Goal: Information Seeking & Learning: Learn about a topic

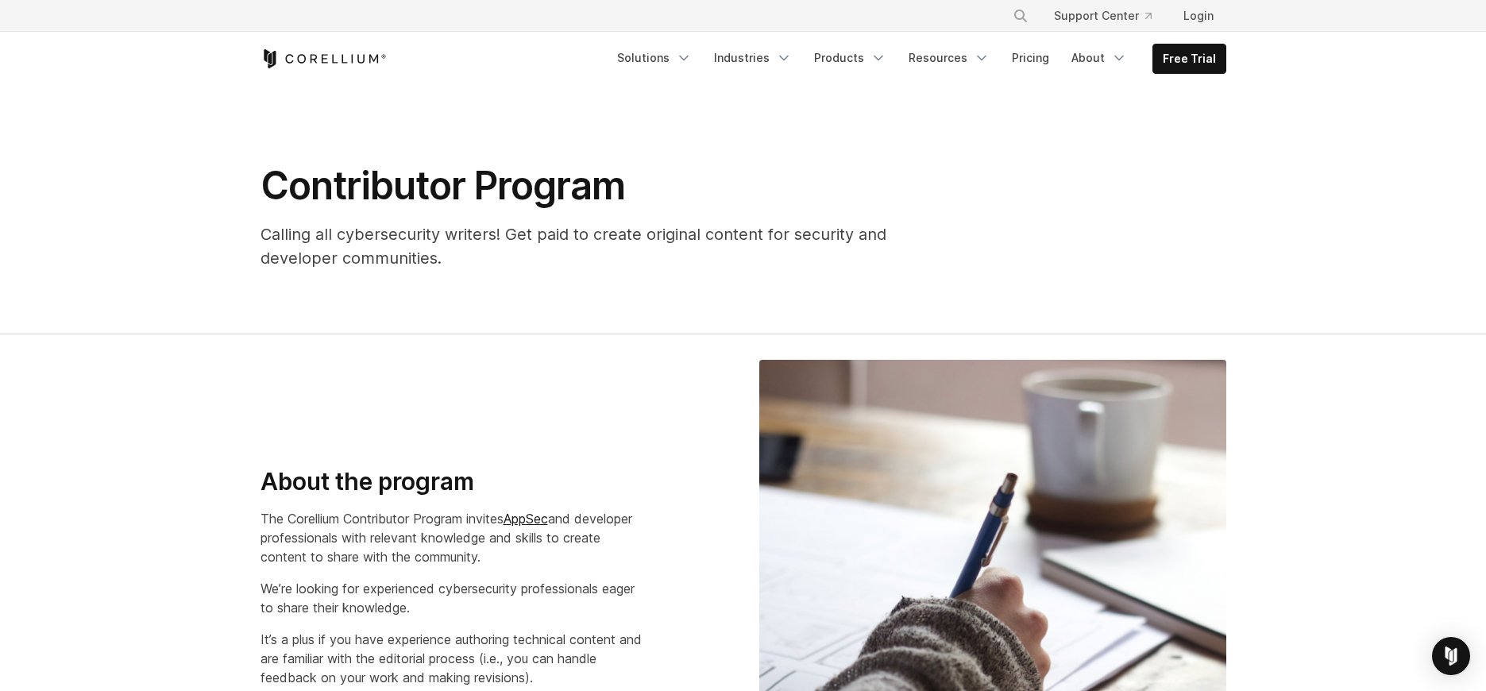
click at [1404, 273] on section "Contributor Program Calling all cybersecurity writers! Get paid to create origi…" at bounding box center [743, 210] width 1486 height 249
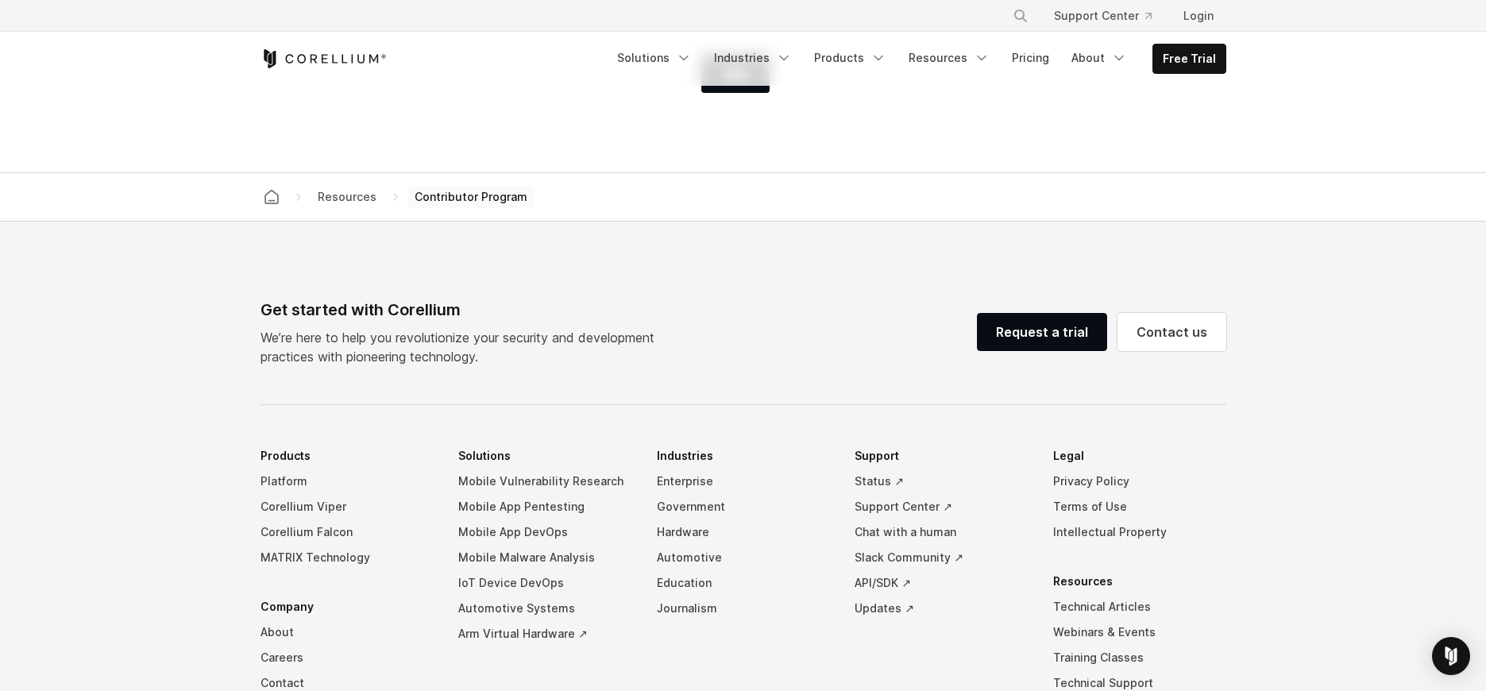
scroll to position [3321, 0]
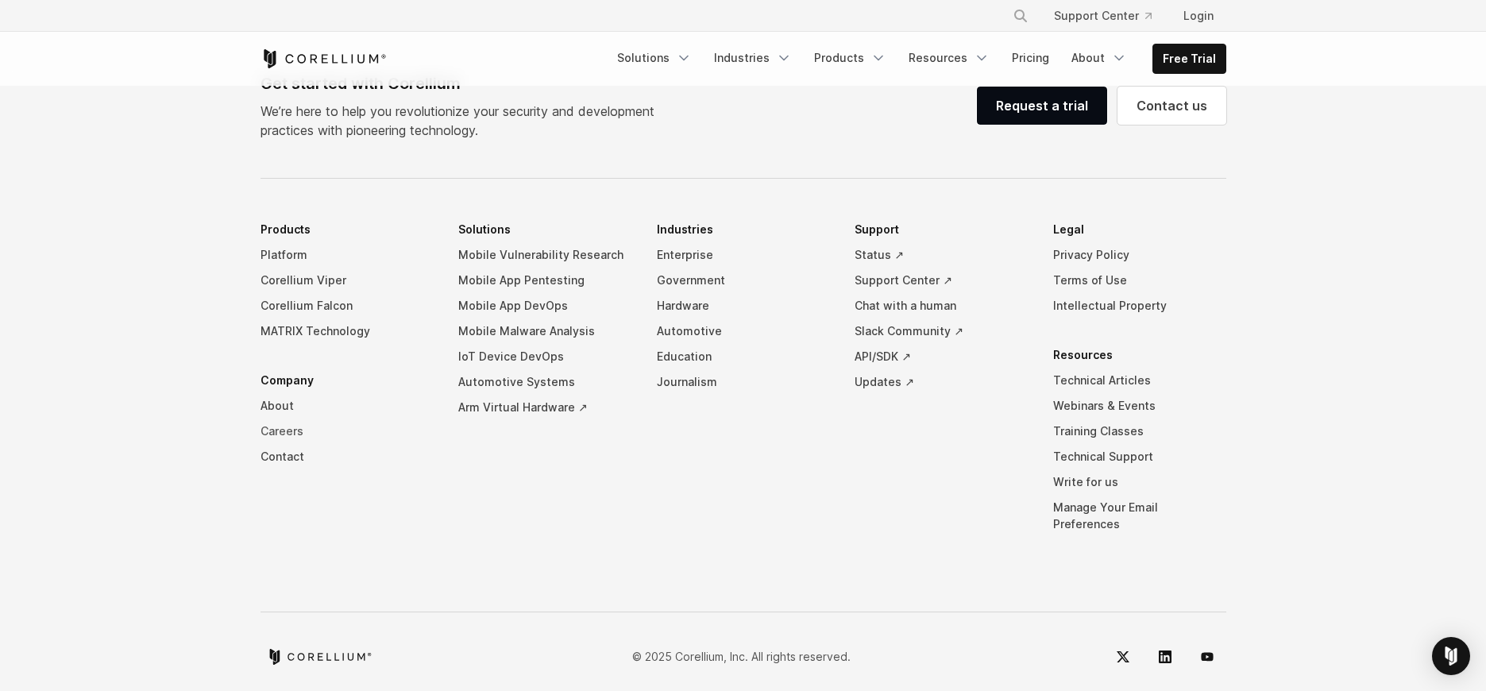
click at [284, 432] on link "Careers" at bounding box center [347, 431] width 173 height 25
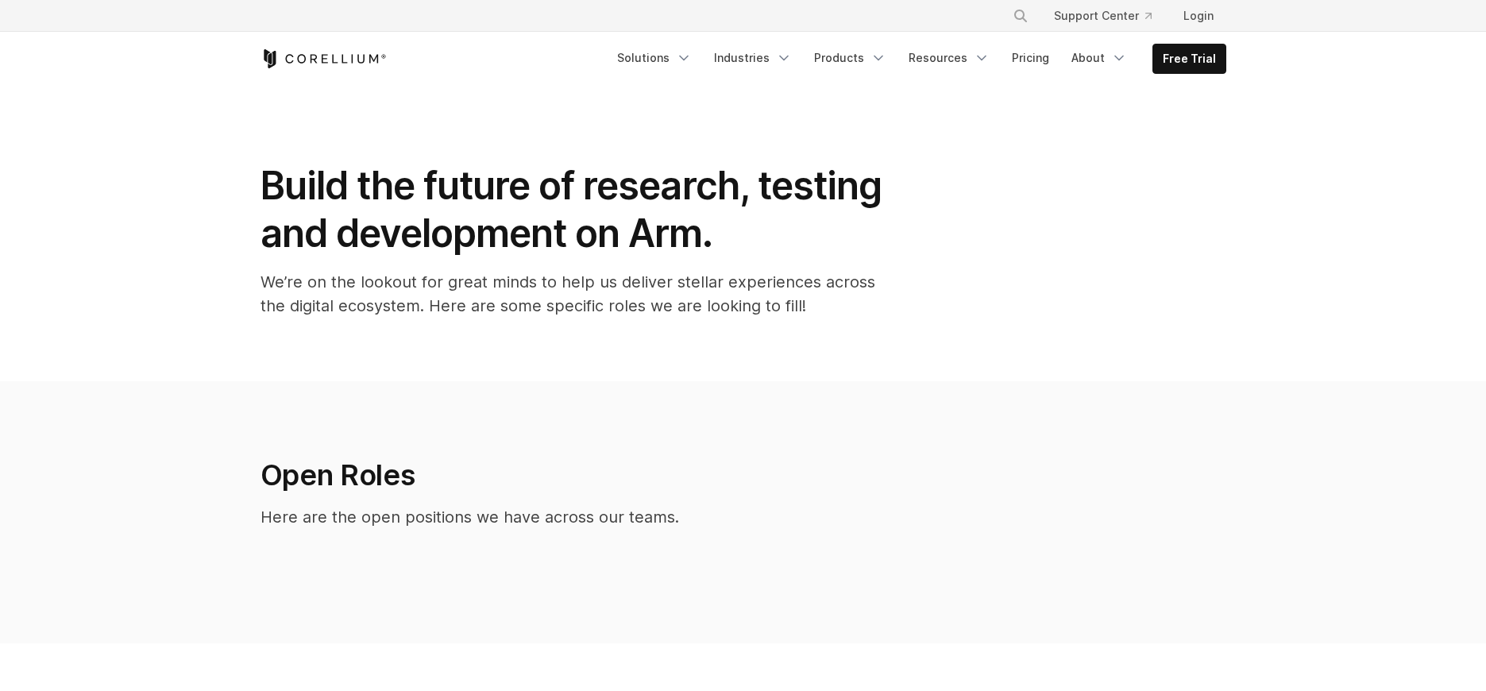
click at [283, 431] on section "Open Roles Here are the open positions we have across our teams." at bounding box center [743, 512] width 1486 height 262
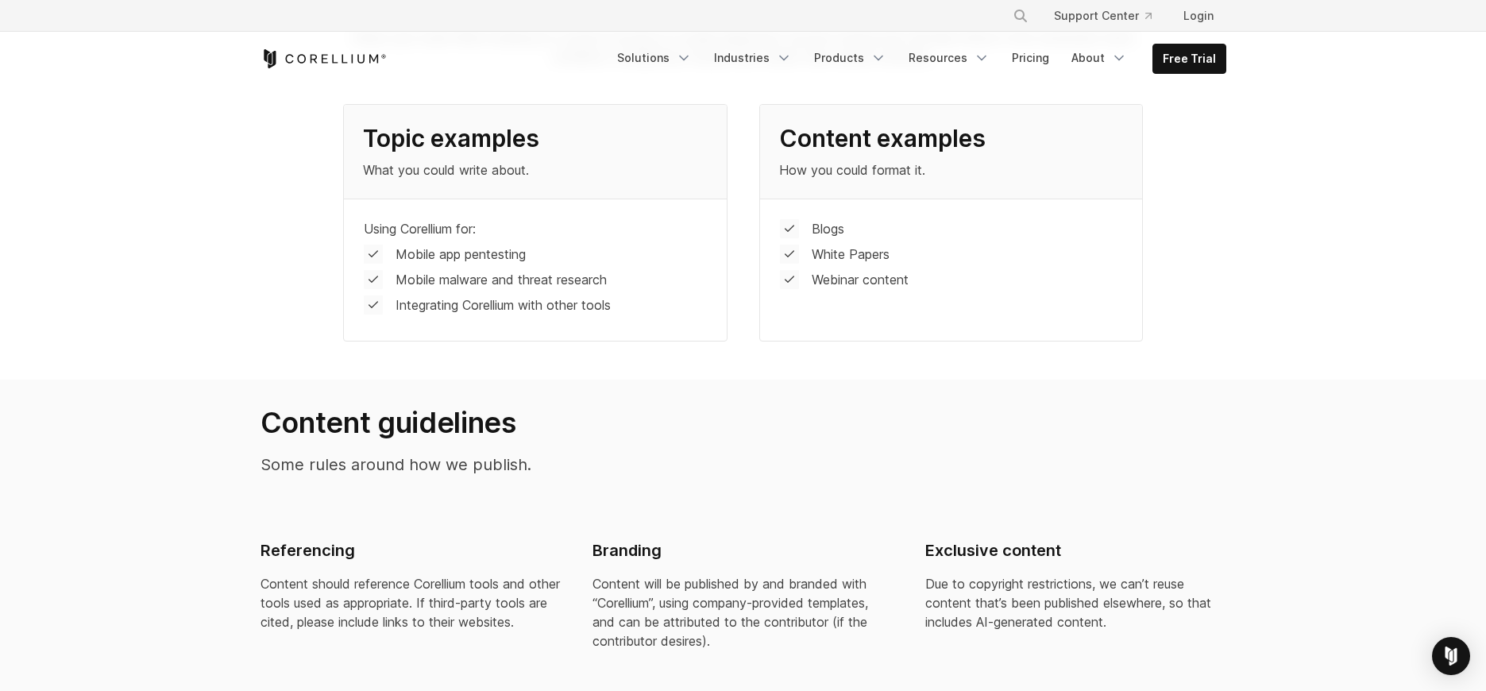
scroll to position [341, 0]
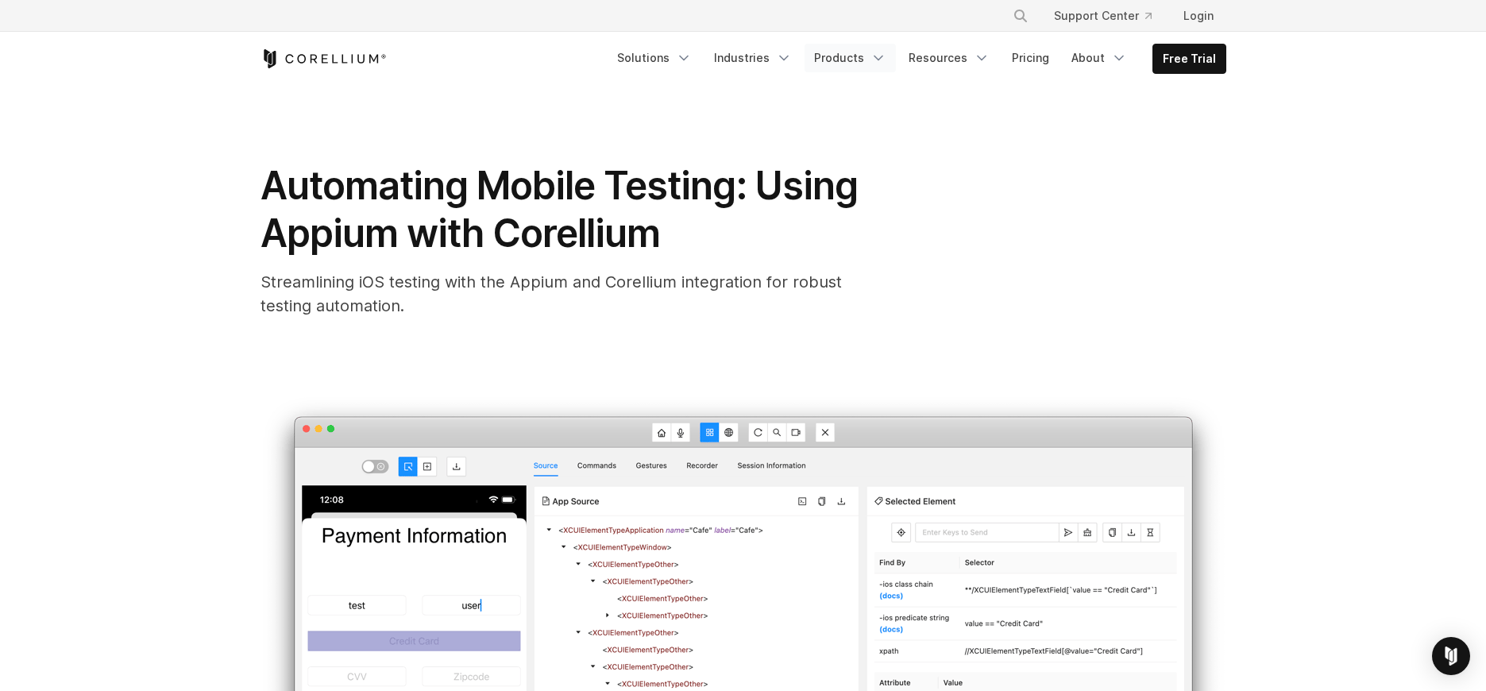
click at [850, 54] on link "Products" at bounding box center [850, 58] width 91 height 29
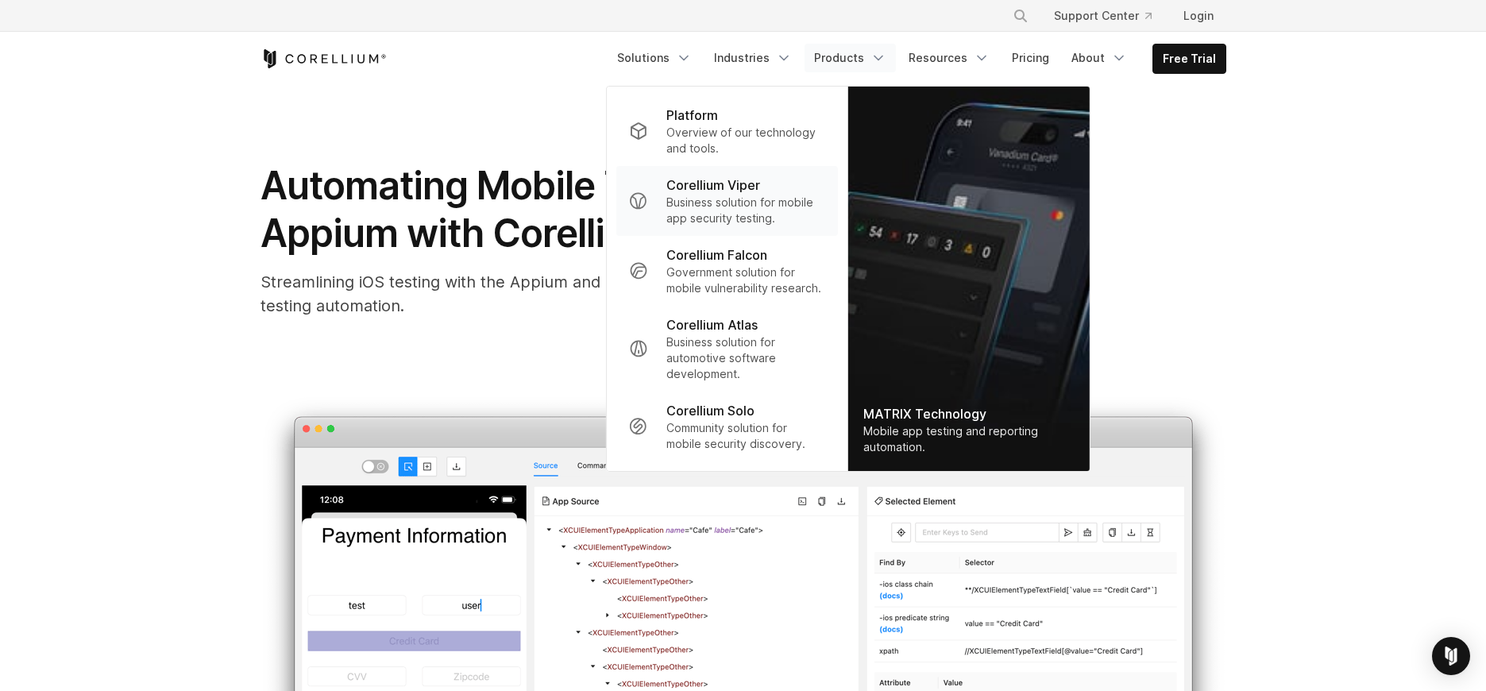
click at [760, 176] on p "Corellium Viper" at bounding box center [714, 185] width 94 height 19
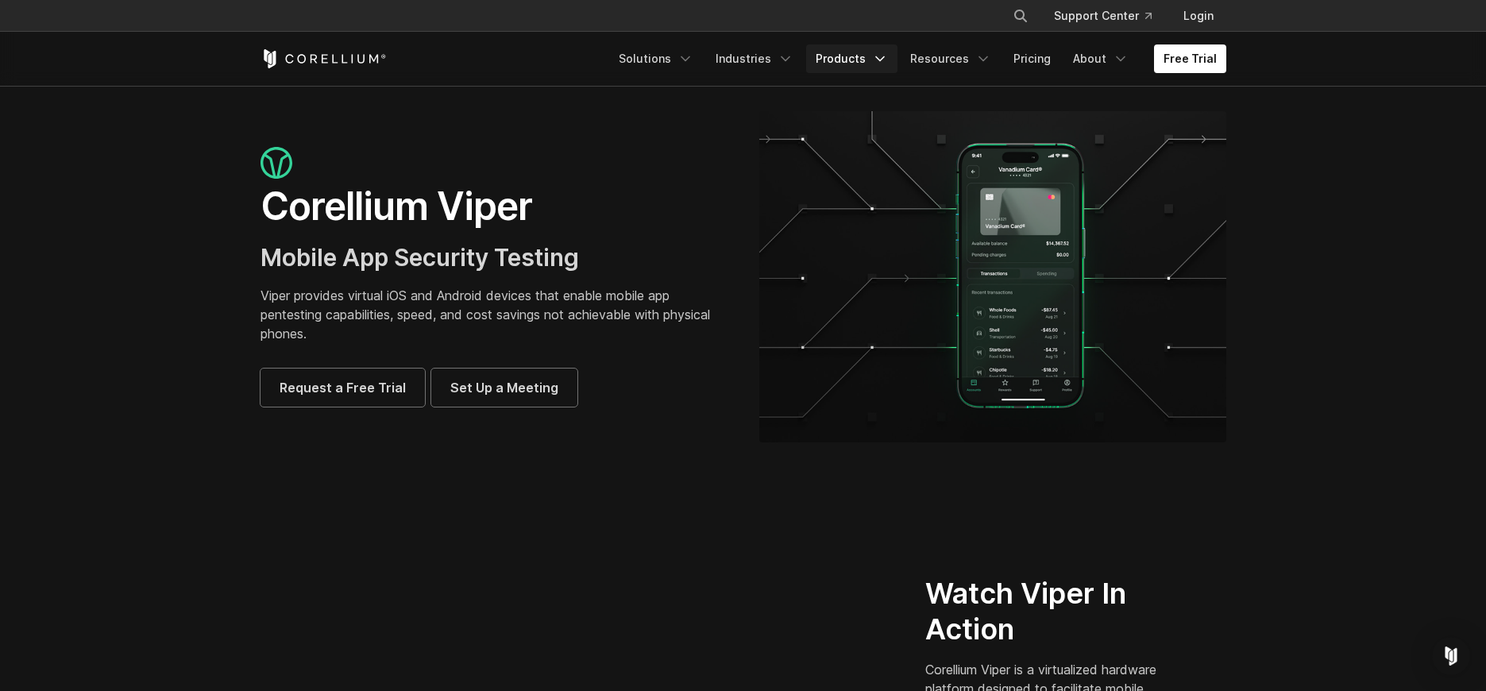
click at [856, 61] on link "Products" at bounding box center [851, 58] width 91 height 29
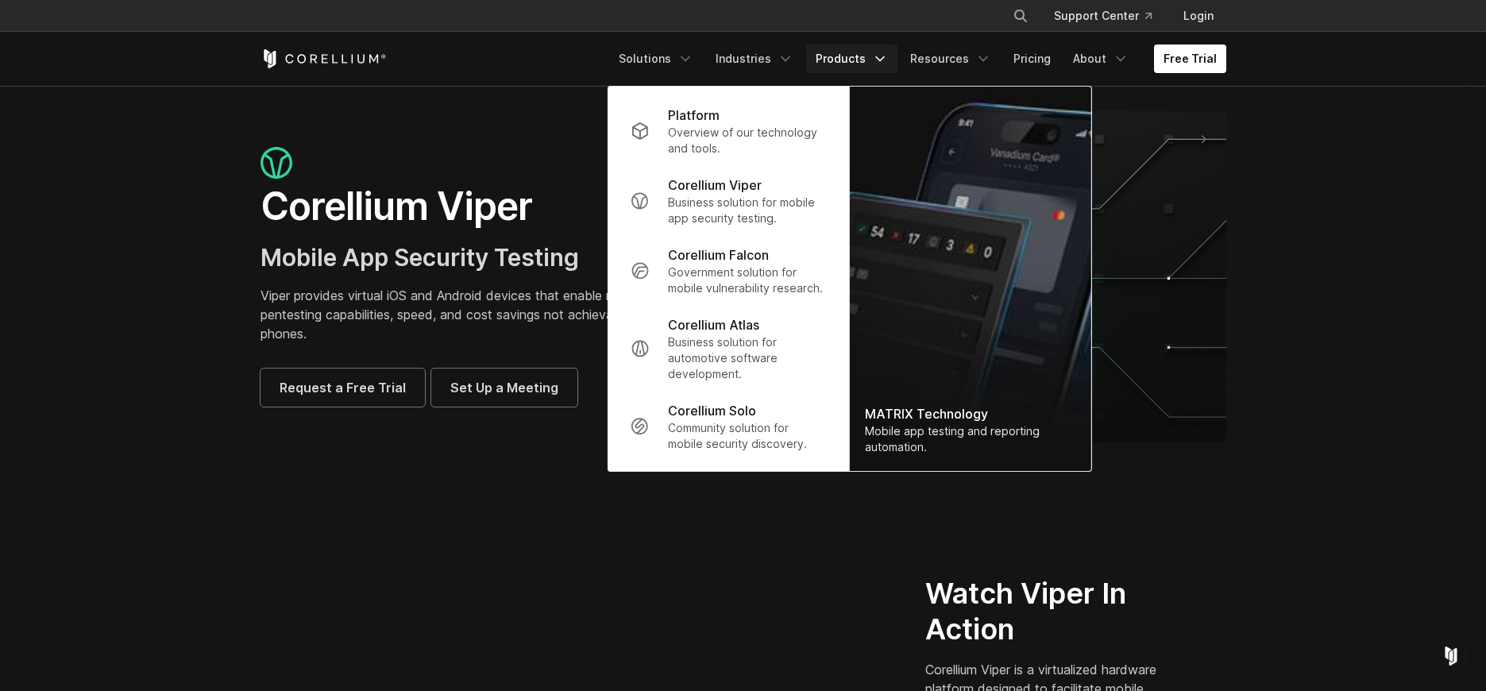
click at [153, 245] on section "Corellium Viper Mobile App Security Testing Viper provides virtual iOS and Andr…" at bounding box center [743, 283] width 1486 height 395
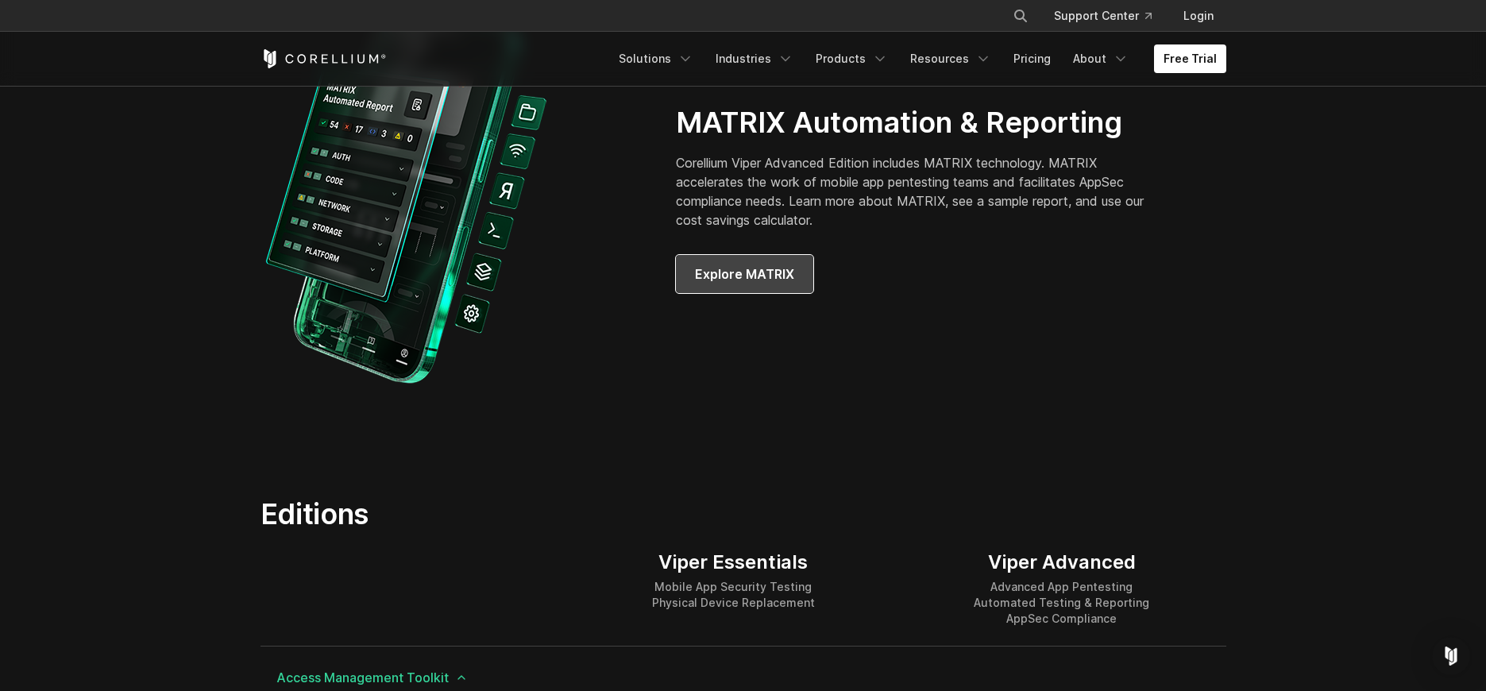
scroll to position [1567, 0]
click at [768, 280] on span "Explore MATRIX" at bounding box center [744, 274] width 99 height 19
